Goal: Transaction & Acquisition: Book appointment/travel/reservation

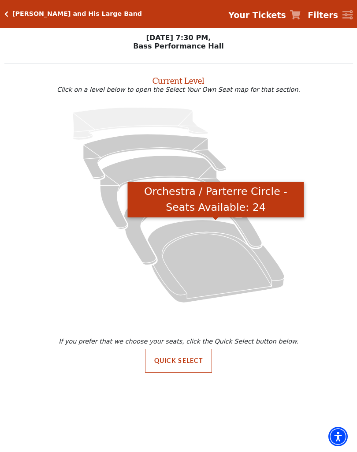
click at [234, 269] on icon "Orchestra / Parterre Circle - Seats Available: 24" at bounding box center [215, 261] width 137 height 82
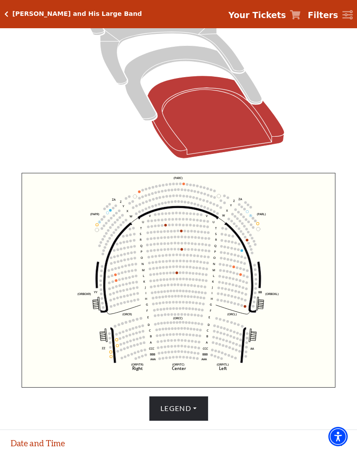
scroll to position [160, 0]
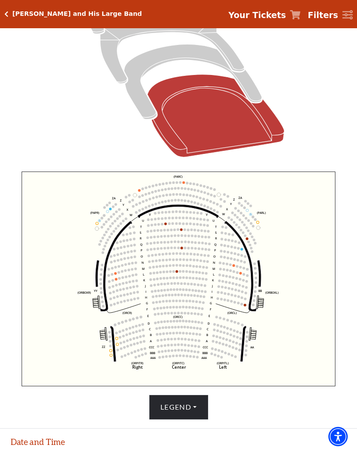
click at [177, 267] on circle at bounding box center [177, 265] width 3 height 3
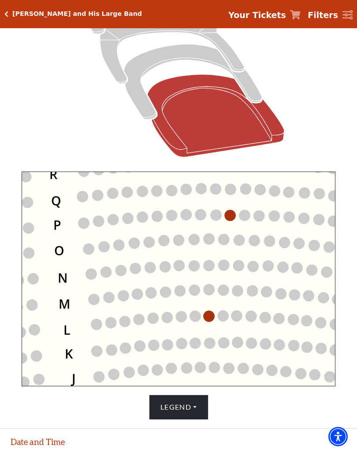
click at [210, 314] on circle at bounding box center [209, 316] width 11 height 11
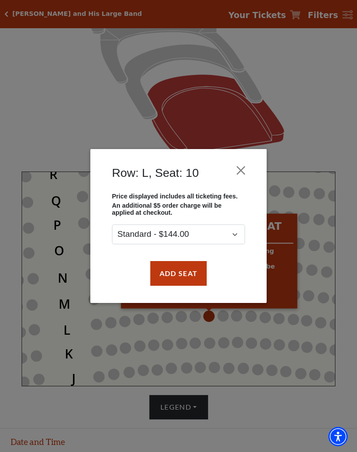
click at [243, 169] on button "Close" at bounding box center [241, 170] width 17 height 17
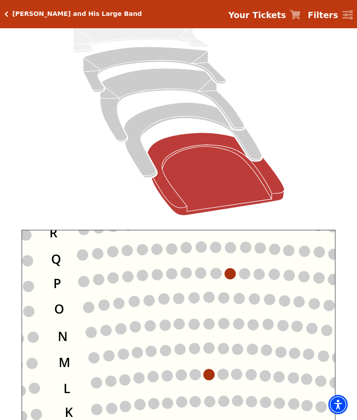
scroll to position [93, 0]
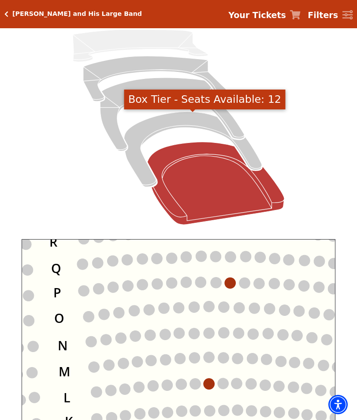
click at [204, 116] on icon "Box Tier - Seats Available: 12" at bounding box center [193, 149] width 138 height 75
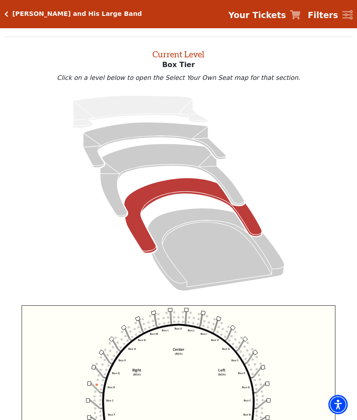
scroll to position [34, 0]
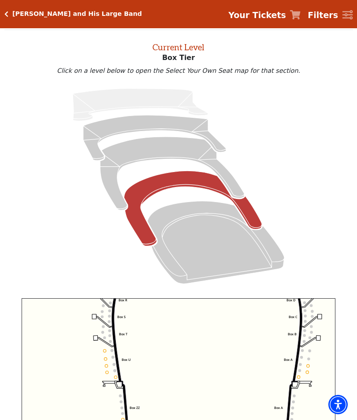
click at [197, 149] on icon "Mezzanine - Seats Available: 97" at bounding box center [172, 173] width 144 height 73
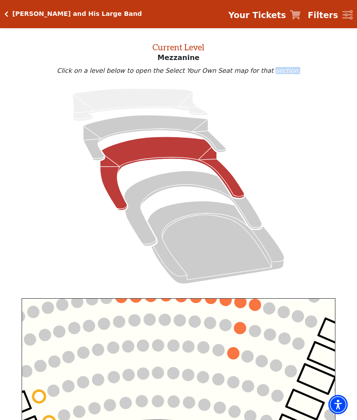
click at [239, 351] on circle at bounding box center [234, 353] width 12 height 12
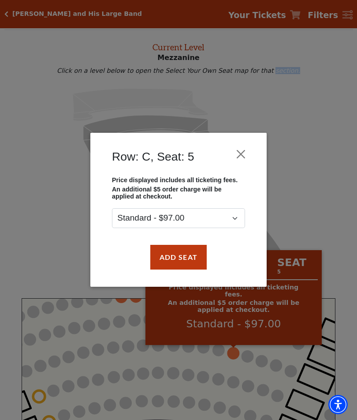
click at [241, 152] on button "Close" at bounding box center [241, 154] width 17 height 17
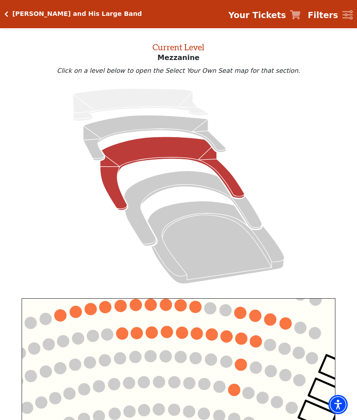
click at [196, 127] on icon "Lower Gallery - Seats Available: 245" at bounding box center [154, 137] width 143 height 45
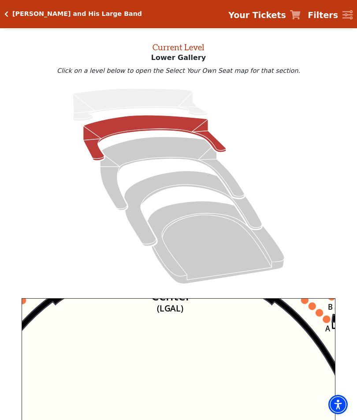
click at [60, 327] on icon "Right (GALBOXR) E D C B A E D C B A YY ZZ Left (GALBOXL) BB AA Center Lower Pia…" at bounding box center [179, 394] width 314 height 192
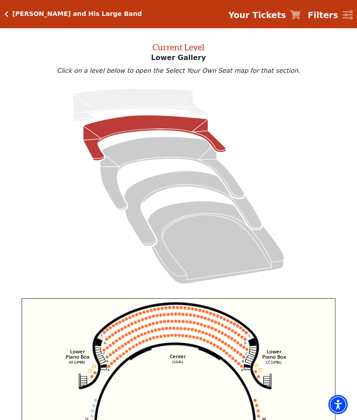
click at [228, 347] on circle at bounding box center [229, 345] width 3 height 3
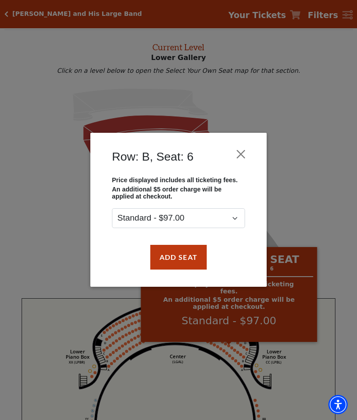
click at [246, 151] on button "Close" at bounding box center [241, 154] width 17 height 17
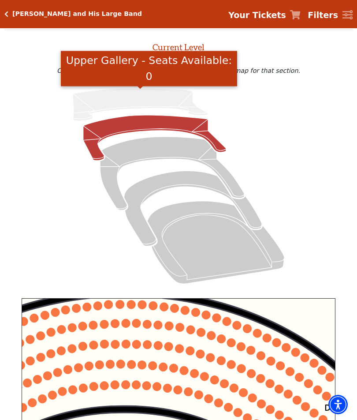
click at [196, 116] on icon "Upper Gallery - Seats Available: 0" at bounding box center [140, 105] width 135 height 33
click at [188, 99] on icon "Upper Gallery - Seats Available: 0" at bounding box center [140, 105] width 135 height 33
click at [187, 128] on icon "Lower Gallery - Seats Available: 245" at bounding box center [154, 137] width 143 height 45
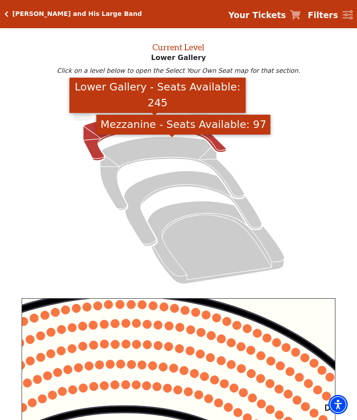
click at [194, 149] on icon "Mezzanine - Seats Available: 97" at bounding box center [172, 173] width 144 height 73
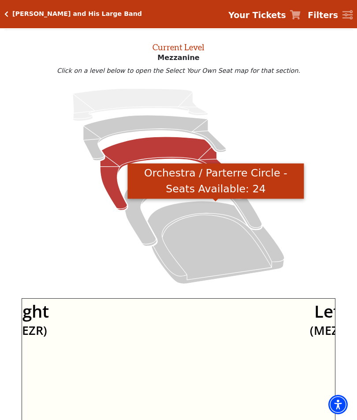
click at [220, 251] on icon "Orchestra / Parterre Circle - Seats Available: 24" at bounding box center [215, 242] width 137 height 82
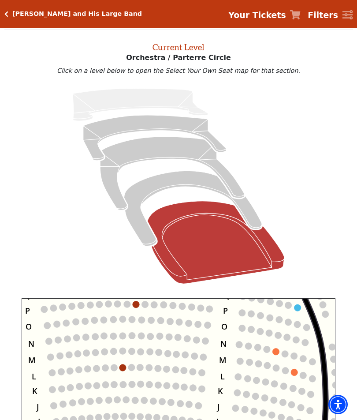
click at [294, 371] on circle at bounding box center [294, 372] width 7 height 7
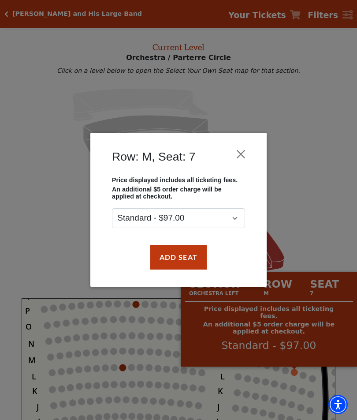
click at [247, 154] on button "Close" at bounding box center [241, 154] width 17 height 17
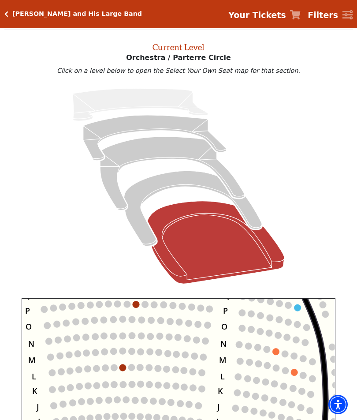
click at [122, 369] on circle at bounding box center [122, 367] width 7 height 7
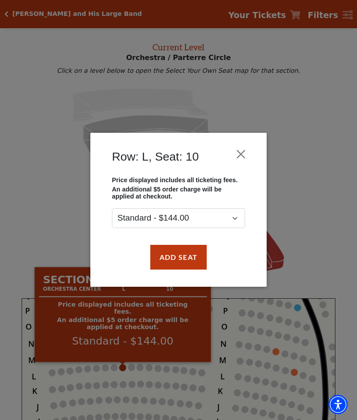
click at [249, 153] on button "Close" at bounding box center [241, 154] width 17 height 17
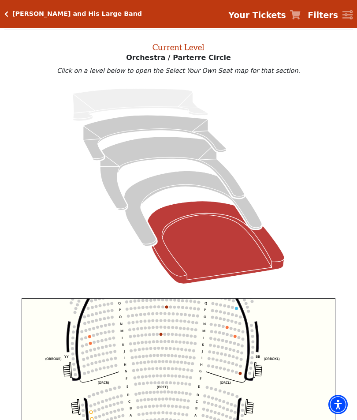
click at [241, 374] on circle at bounding box center [240, 373] width 3 height 3
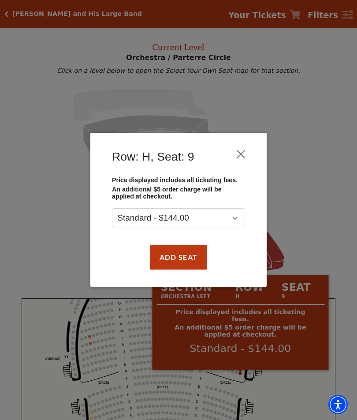
click at [240, 150] on button "Close" at bounding box center [241, 154] width 17 height 17
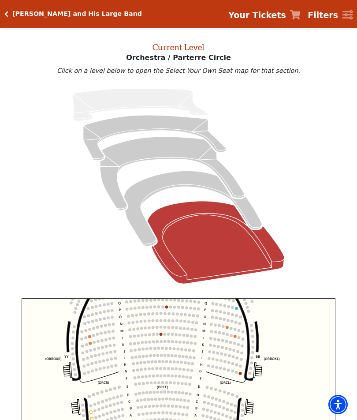
click at [94, 343] on circle at bounding box center [94, 341] width 3 height 3
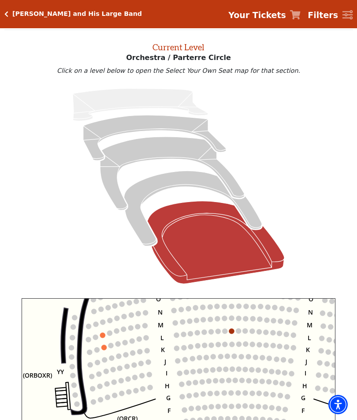
click at [220, 347] on circle at bounding box center [218, 344] width 5 height 5
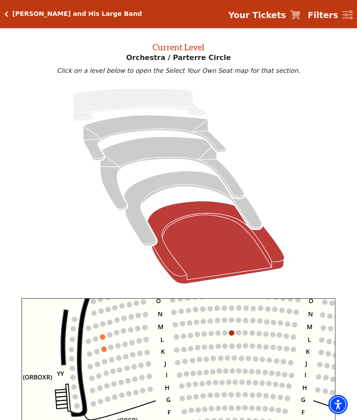
click at [104, 346] on icon "Left (ORPITL) Right (ORPITR) Center (ORPITC) ZZ AA YY BB ZA ZA (ORCL) (ORCR) (O…" at bounding box center [179, 394] width 314 height 192
click at [100, 348] on icon "Left (ORPITL) Right (ORPITR) Center (ORPITC) ZZ AA YY BB ZA ZA (ORCL) (ORCR) (O…" at bounding box center [179, 394] width 314 height 192
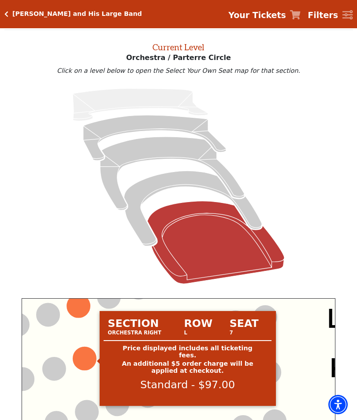
click at [84, 361] on circle at bounding box center [84, 358] width 23 height 23
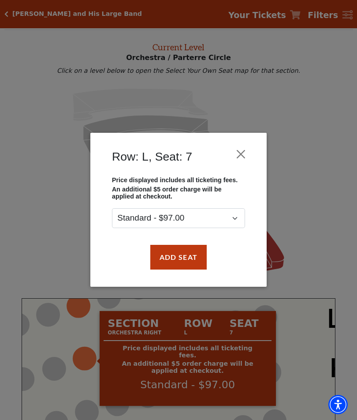
click at [240, 151] on button "Close" at bounding box center [241, 154] width 17 height 17
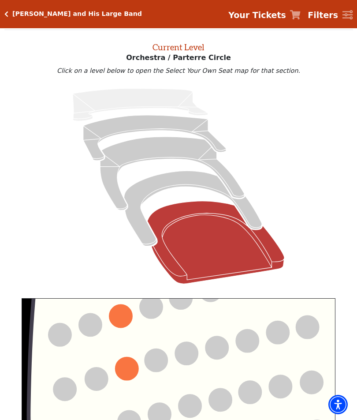
click at [91, 353] on icon "Left (ORPITL) Right (ORPITR) Center (ORPITC) ZZ AA YY BB ZA ZA (ORCL) (ORCR) (O…" at bounding box center [179, 394] width 314 height 192
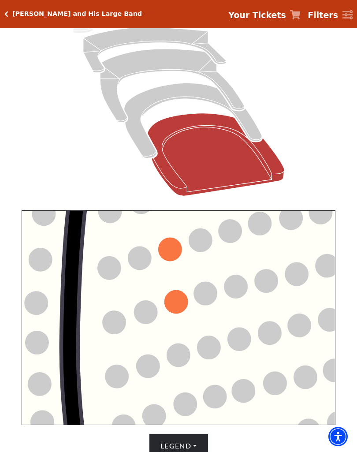
scroll to position [123, 0]
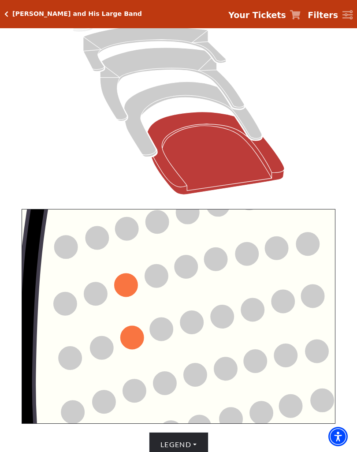
click at [280, 245] on circle at bounding box center [276, 248] width 23 height 23
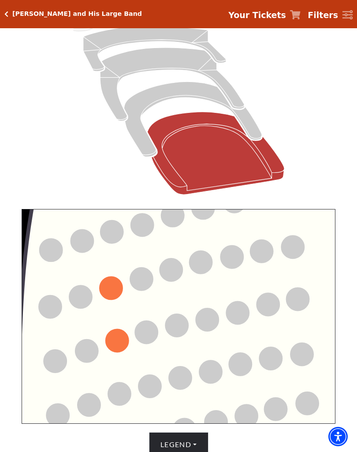
click at [284, 245] on circle at bounding box center [293, 246] width 23 height 23
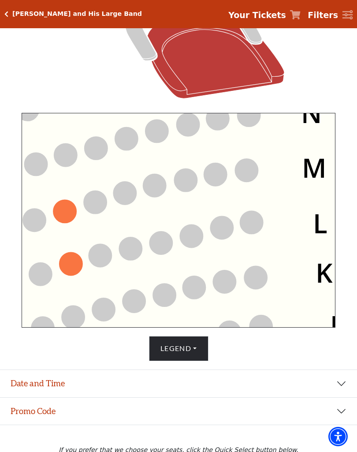
scroll to position [229, 0]
